Goal: Find specific page/section: Find specific page/section

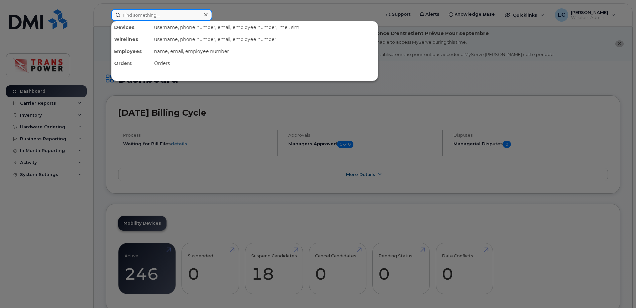
click at [181, 11] on input at bounding box center [161, 15] width 101 height 12
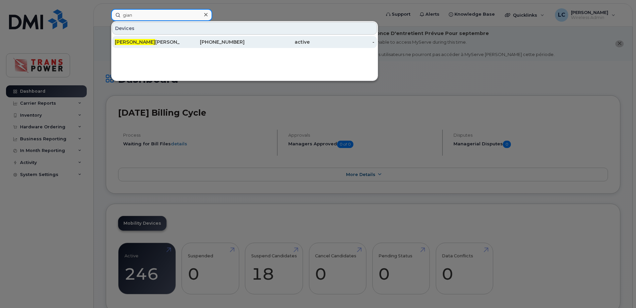
type input "gian"
click at [222, 42] on div "[PHONE_NUMBER]" at bounding box center [212, 42] width 65 height 7
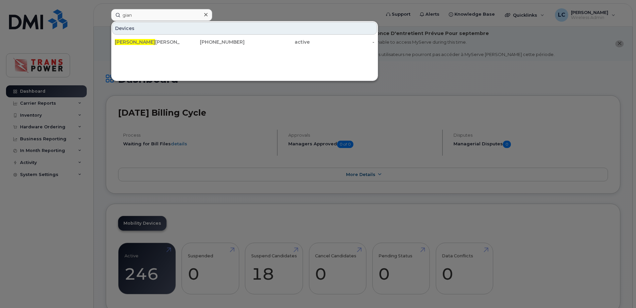
drag, startPoint x: 263, startPoint y: 38, endPoint x: 218, endPoint y: 54, distance: 48.5
click at [309, 38] on div "active" at bounding box center [341, 42] width 65 height 12
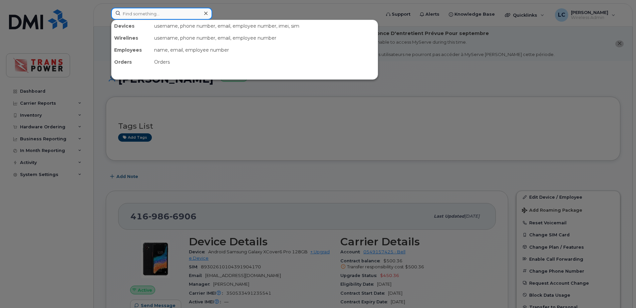
click at [193, 19] on input at bounding box center [161, 14] width 101 height 12
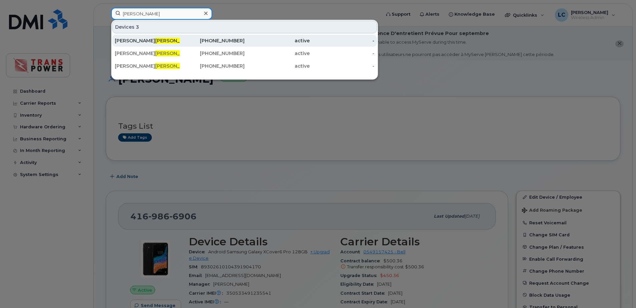
type input "russo"
click at [244, 46] on div "416-770-7406" at bounding box center [276, 41] width 65 height 12
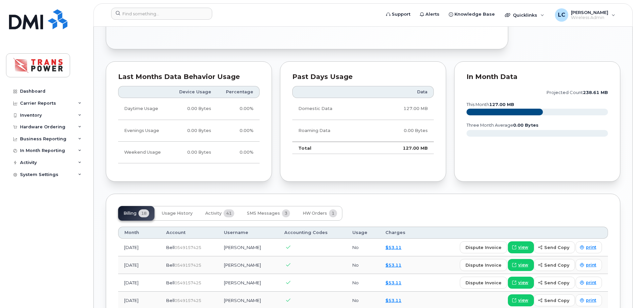
scroll to position [534, 0]
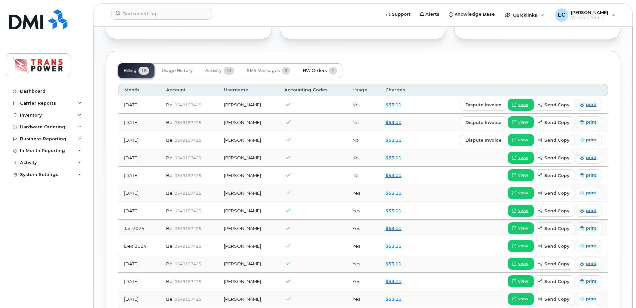
click at [316, 68] on span "HW Orders" at bounding box center [314, 70] width 24 height 5
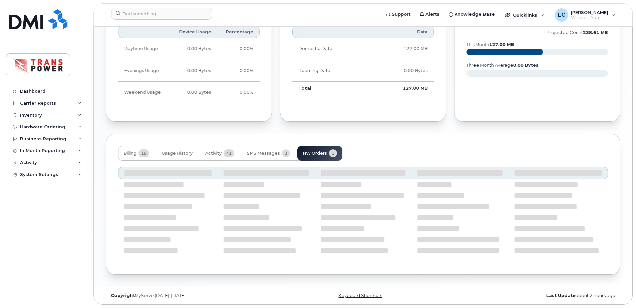
scroll to position [397, 0]
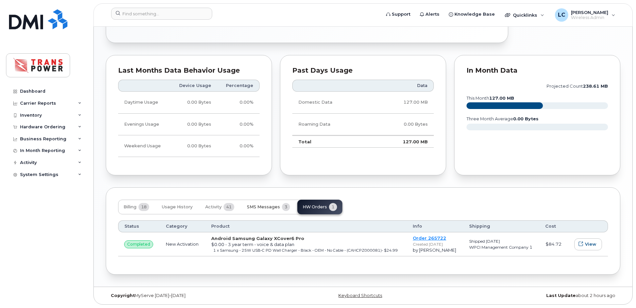
click at [258, 200] on button "SMS Messages 3" at bounding box center [268, 207] width 54 height 15
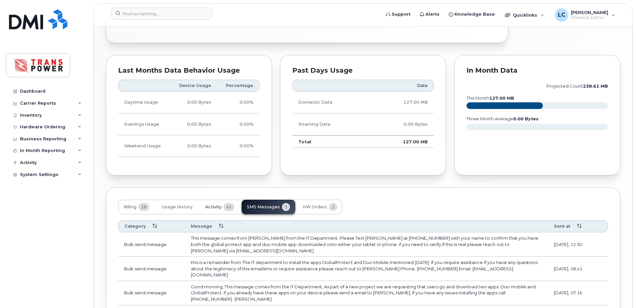
click at [220, 209] on span "Activity" at bounding box center [213, 206] width 16 height 5
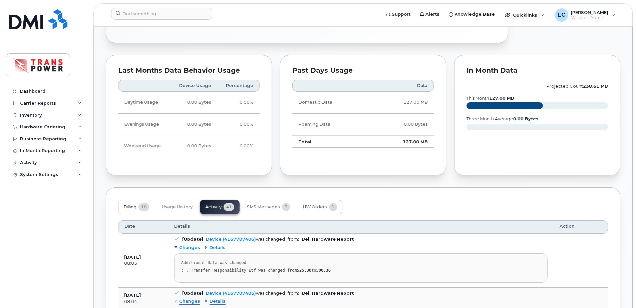
click at [142, 206] on span "18" at bounding box center [143, 207] width 11 height 8
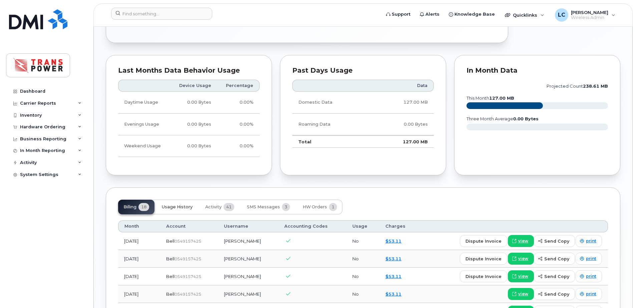
click at [161, 204] on button "Usage History" at bounding box center [176, 207] width 41 height 15
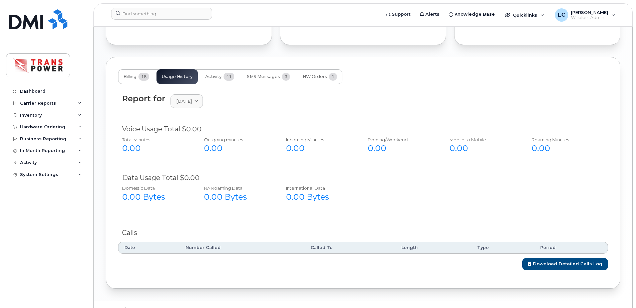
scroll to position [531, 0]
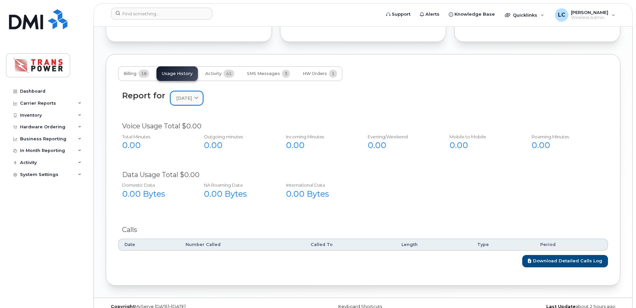
click at [198, 94] on link "August 2025" at bounding box center [186, 98] width 32 height 14
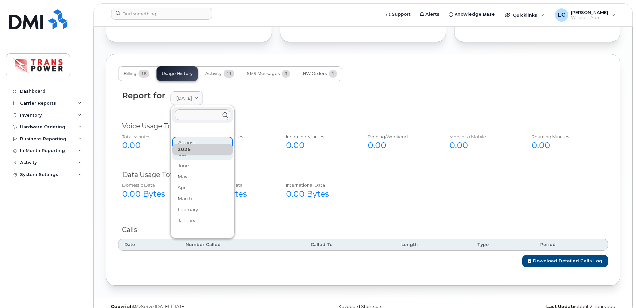
click at [199, 204] on div "July" at bounding box center [202, 209] width 61 height 11
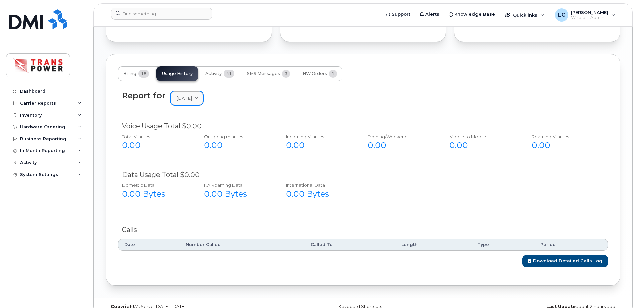
click at [198, 101] on span at bounding box center [196, 98] width 6 height 6
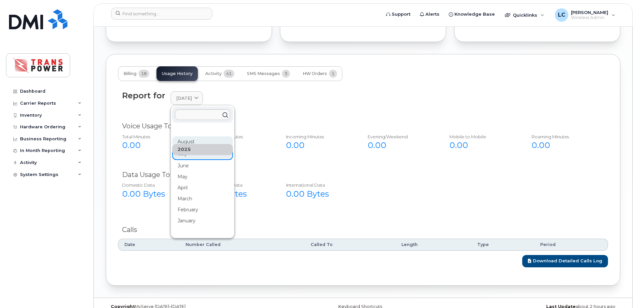
click at [199, 171] on div "August" at bounding box center [202, 176] width 61 height 11
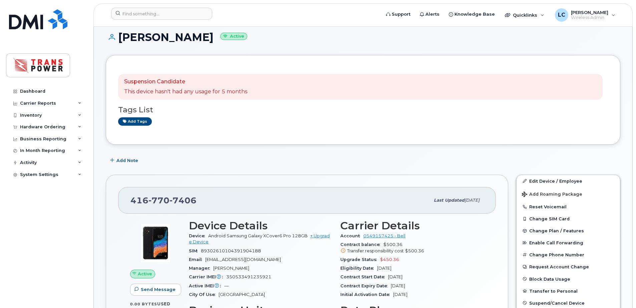
scroll to position [41, 0]
click at [145, 8] on input at bounding box center [161, 14] width 101 height 12
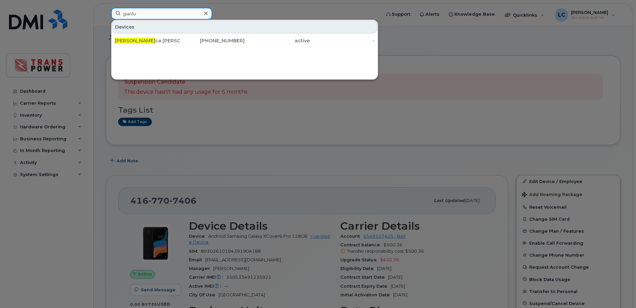
type input "gianlu"
click at [204, 34] on div "Devices Gianlu ca Russo 416-986-6906 active -" at bounding box center [244, 33] width 266 height 27
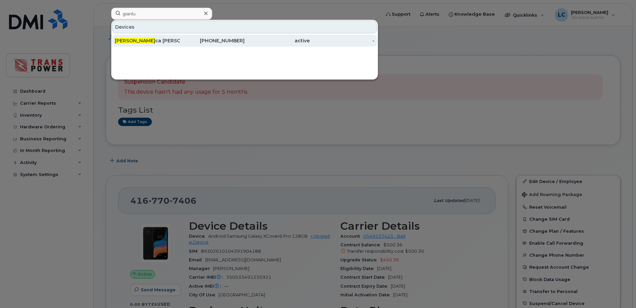
click at [201, 38] on div "[PHONE_NUMBER]" at bounding box center [212, 40] width 65 height 7
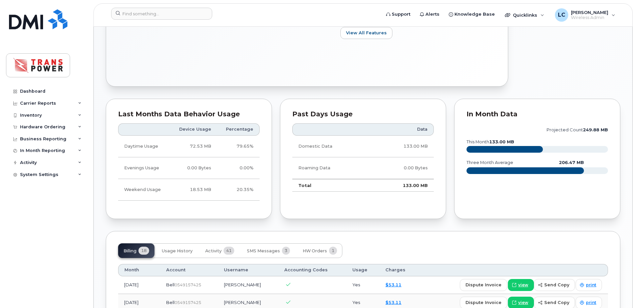
scroll to position [356, 0]
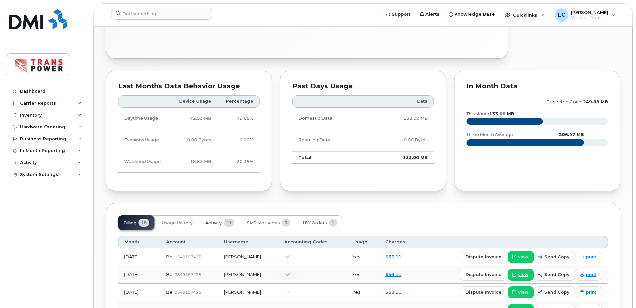
click at [209, 225] on span "Activity" at bounding box center [213, 222] width 16 height 5
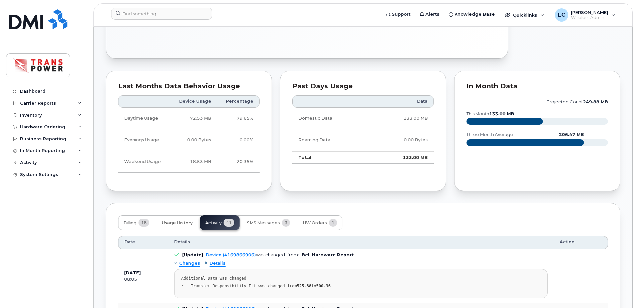
click at [192, 225] on span "Usage History" at bounding box center [177, 222] width 31 height 5
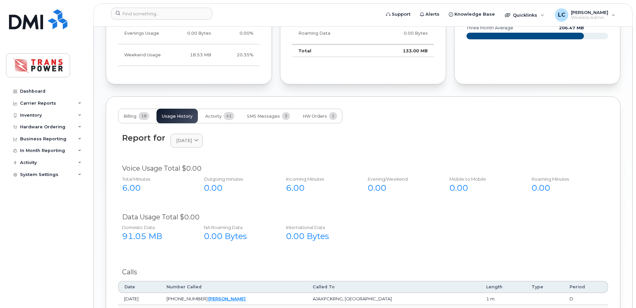
scroll to position [507, 0]
